Goal: Use online tool/utility: Utilize a website feature to perform a specific function

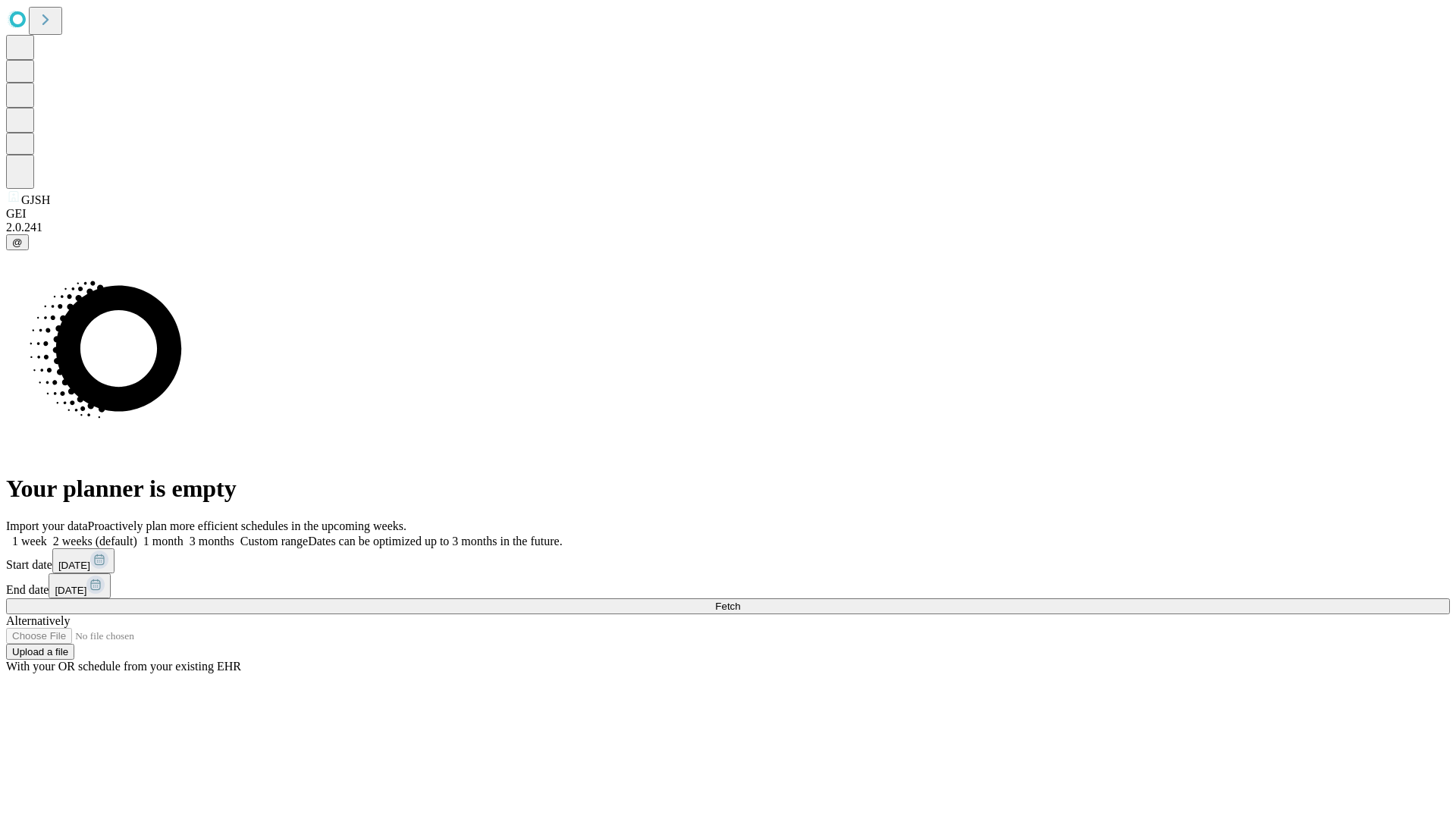
click at [740, 601] on span "Fetch" at bounding box center [728, 606] width 25 height 12
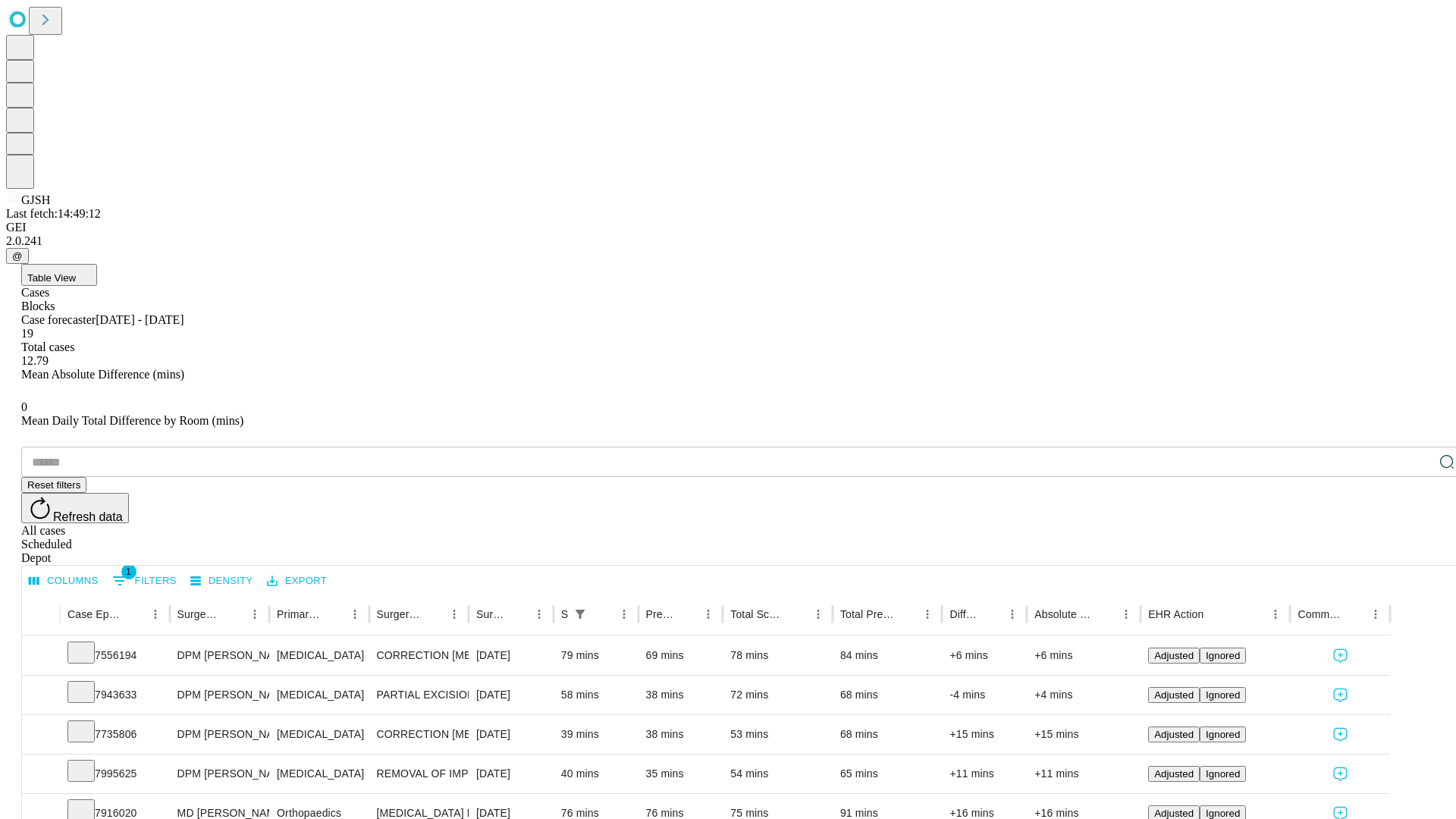
click at [76, 273] on span "Table View" at bounding box center [51, 278] width 48 height 12
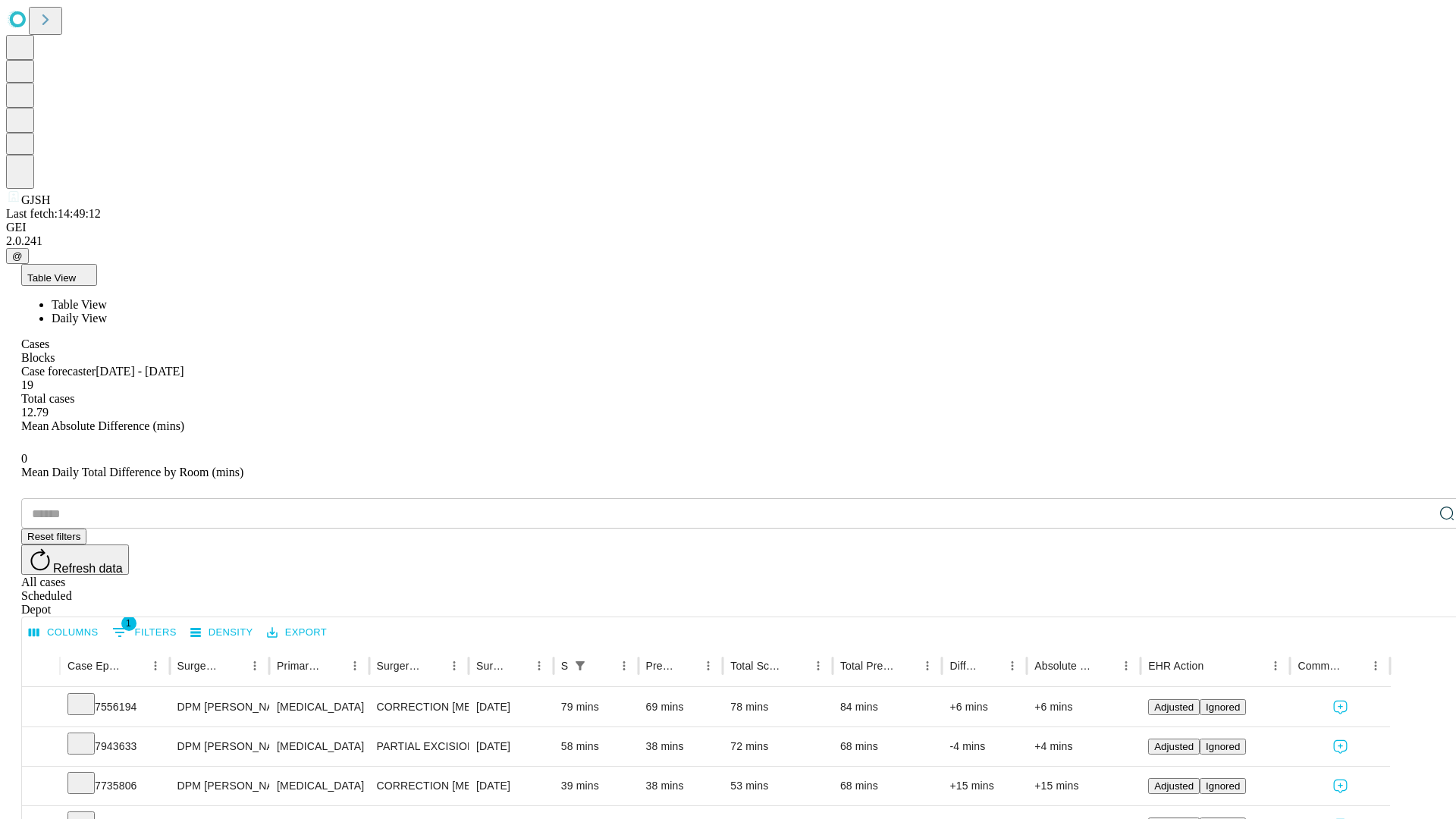
click at [107, 312] on span "Daily View" at bounding box center [79, 318] width 55 height 13
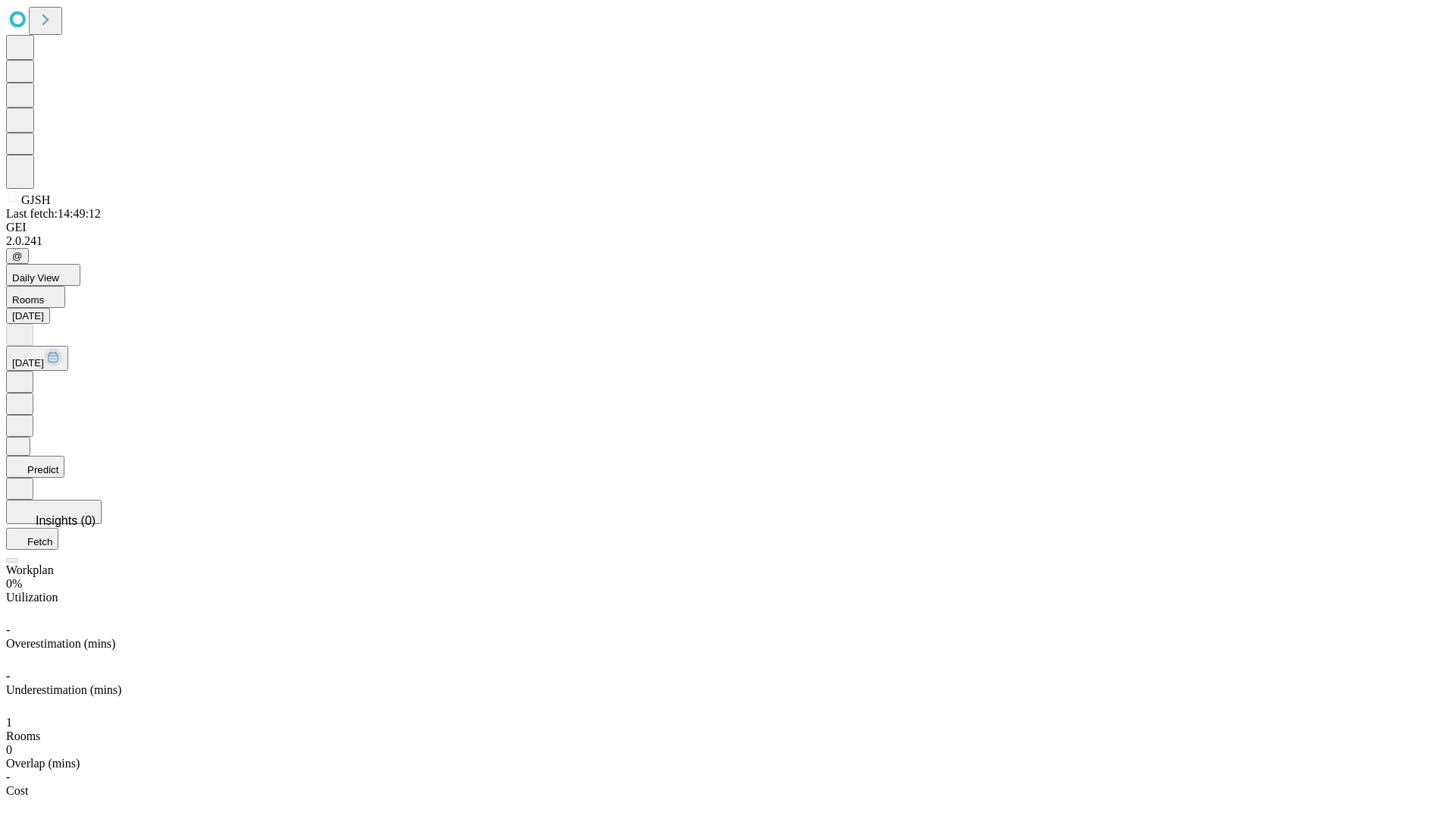
click at [65, 456] on button "Predict" at bounding box center [35, 467] width 58 height 22
